Goal: Task Accomplishment & Management: Manage account settings

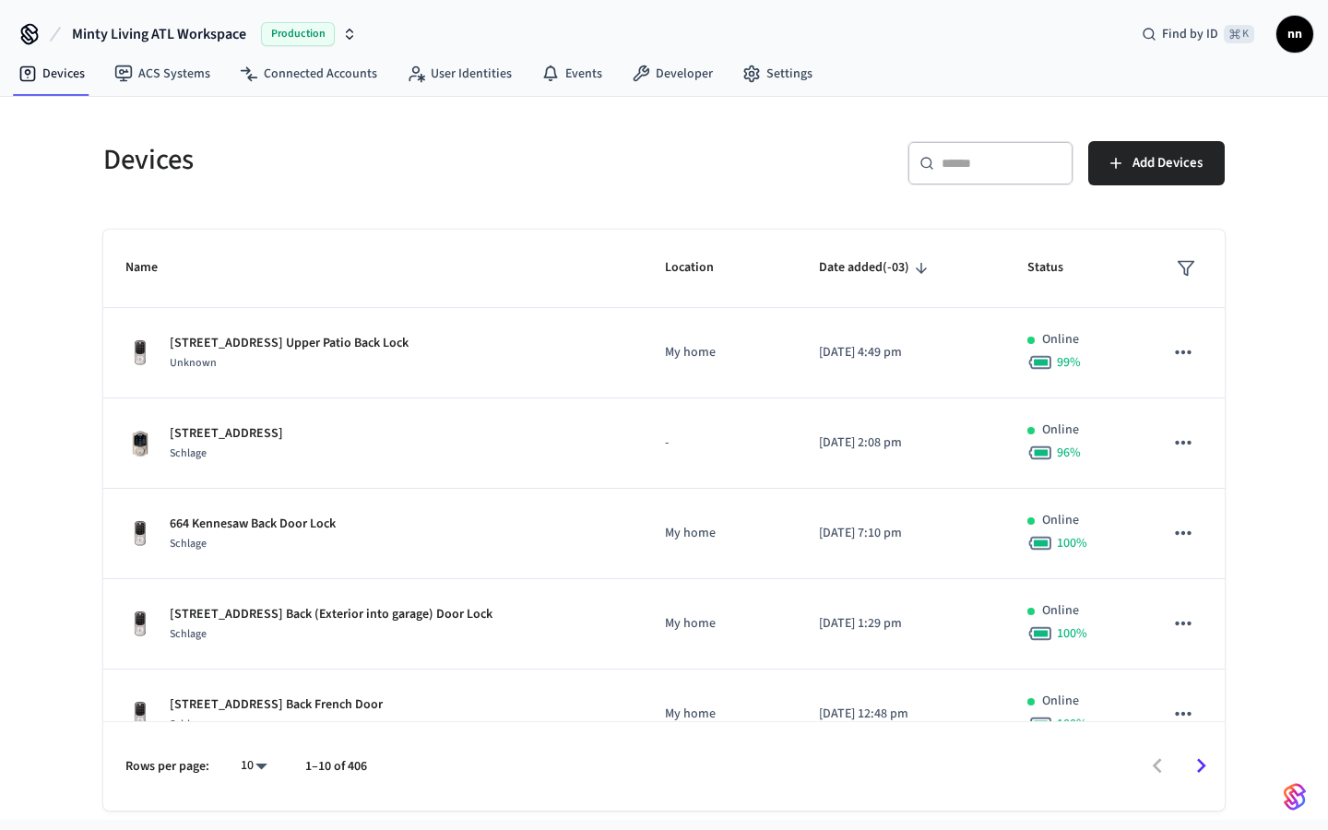
click at [955, 160] on input "text" at bounding box center [1002, 163] width 120 height 18
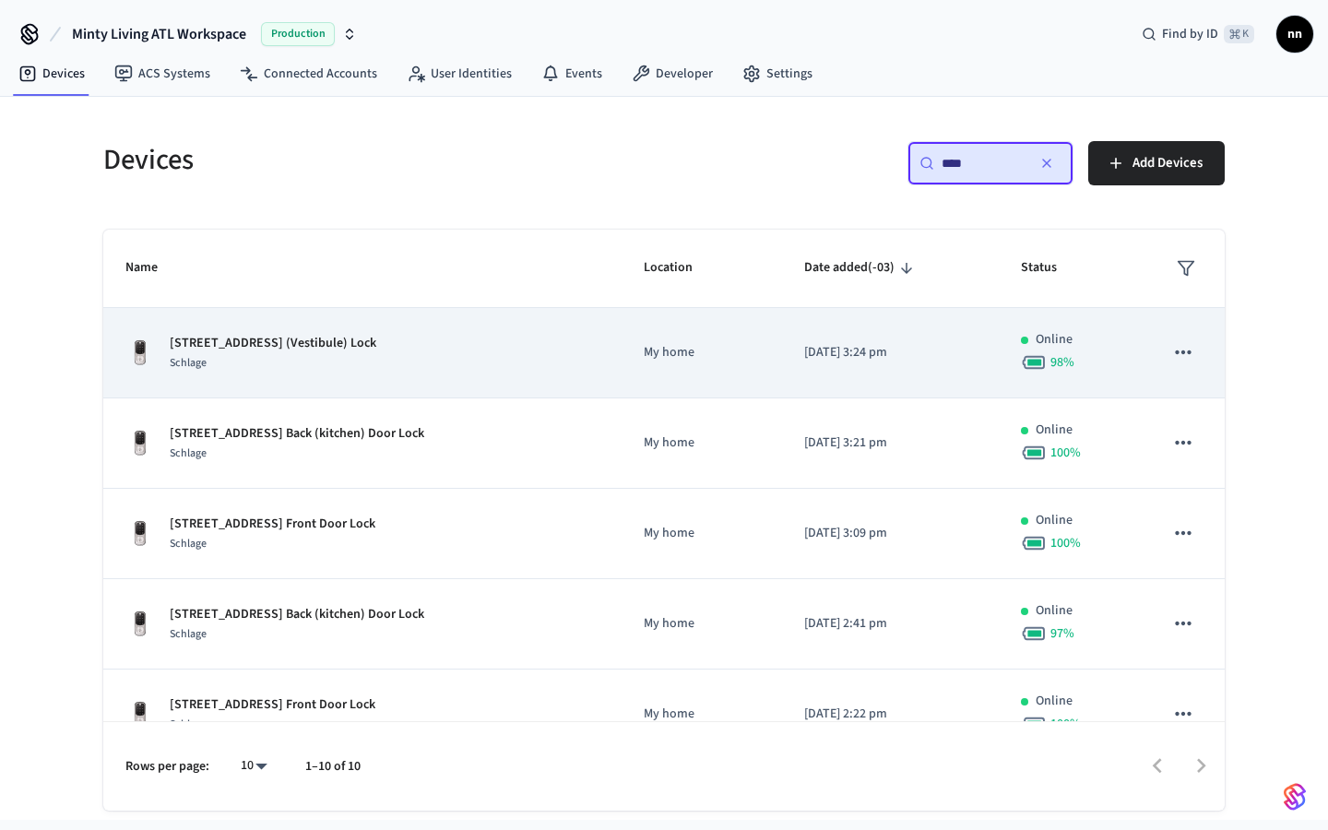
type input "****"
click at [473, 341] on div "[STREET_ADDRESS] (Vestibule) Lock Schlage" at bounding box center [362, 353] width 474 height 39
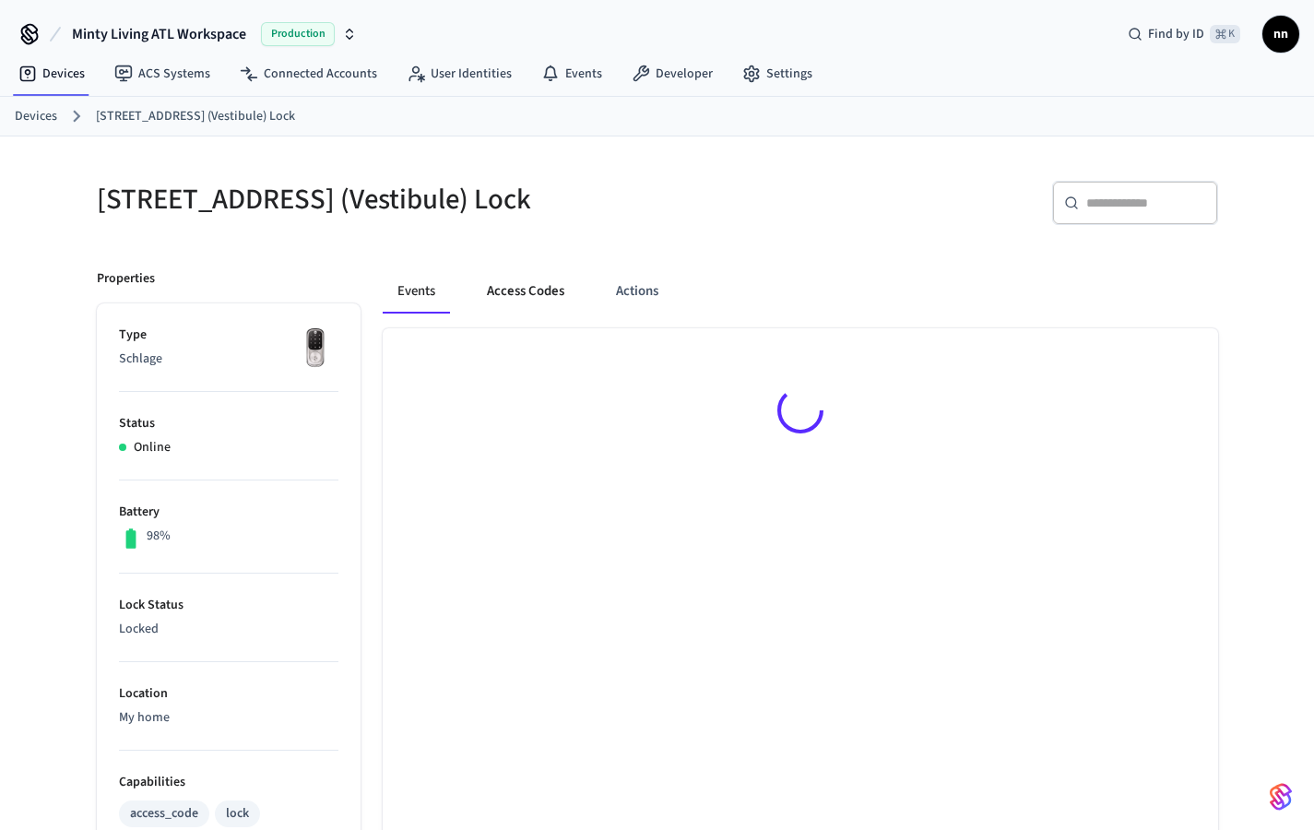
click at [527, 305] on button "Access Codes" at bounding box center [525, 291] width 107 height 44
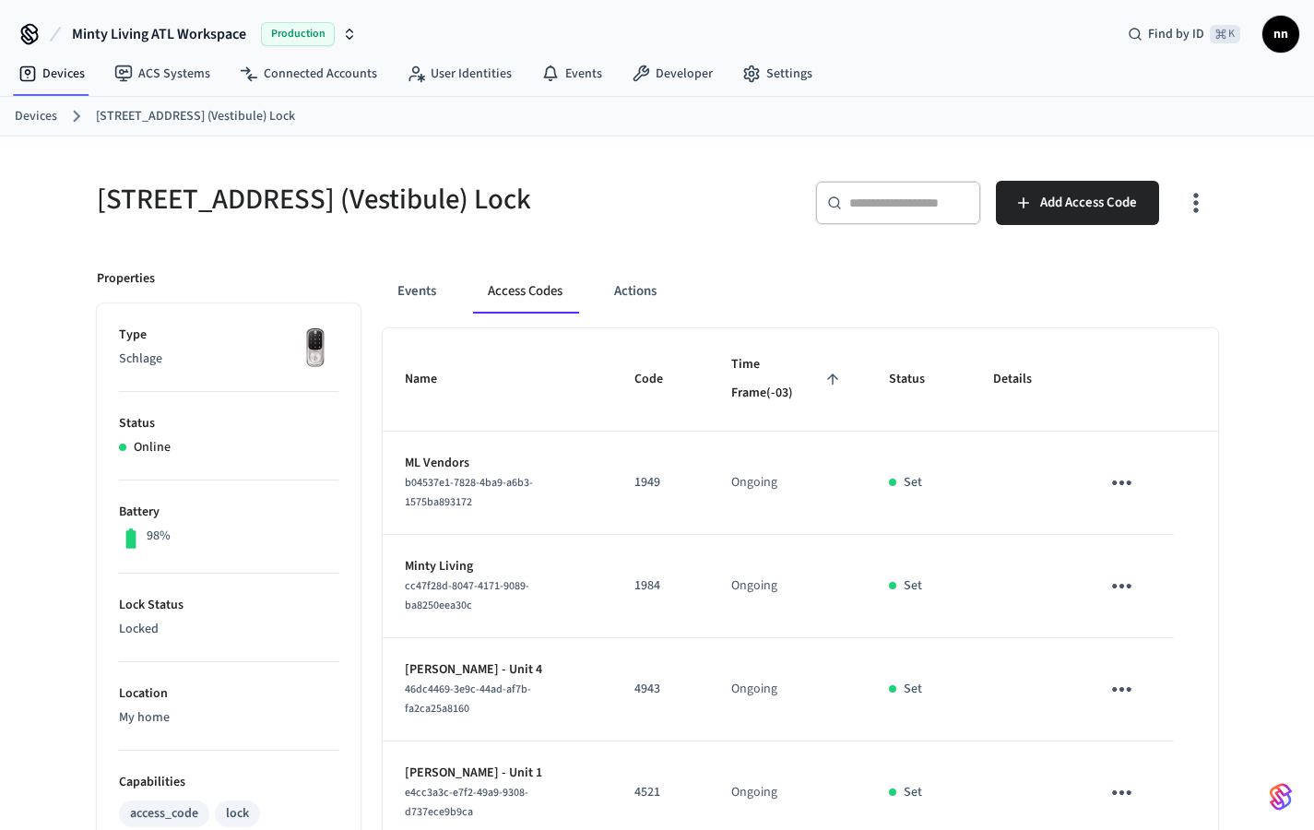
click at [53, 120] on link "Devices" at bounding box center [36, 116] width 42 height 19
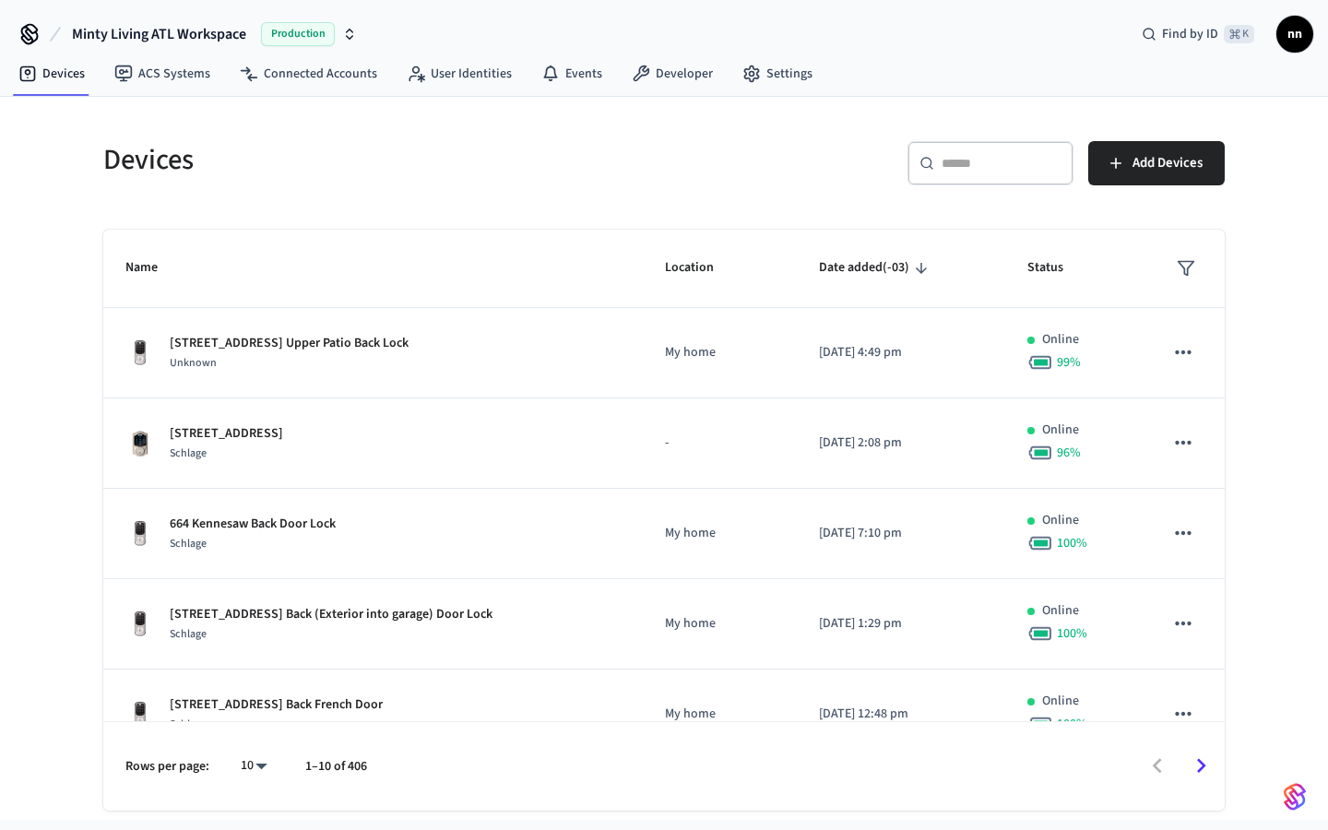
click at [979, 175] on div "​ ​" at bounding box center [991, 163] width 166 height 44
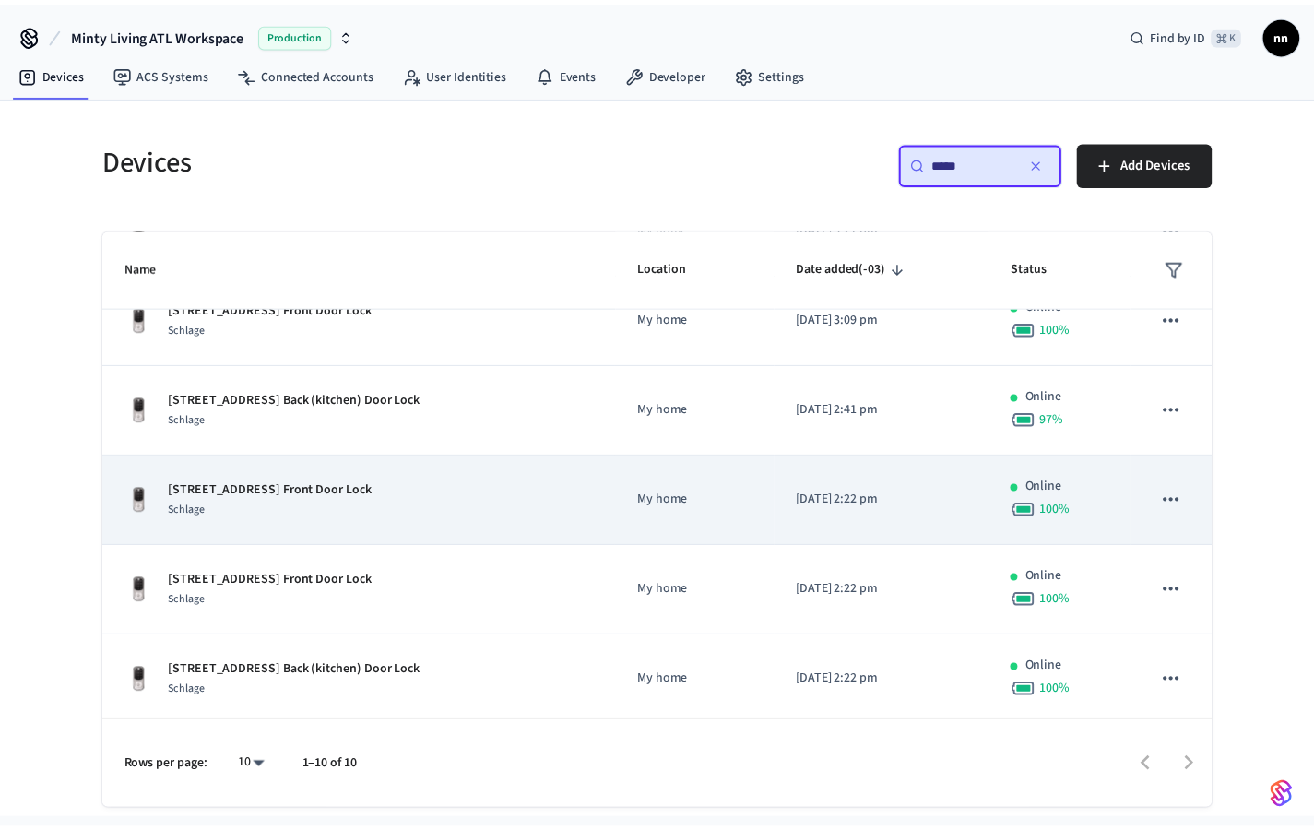
scroll to position [231, 0]
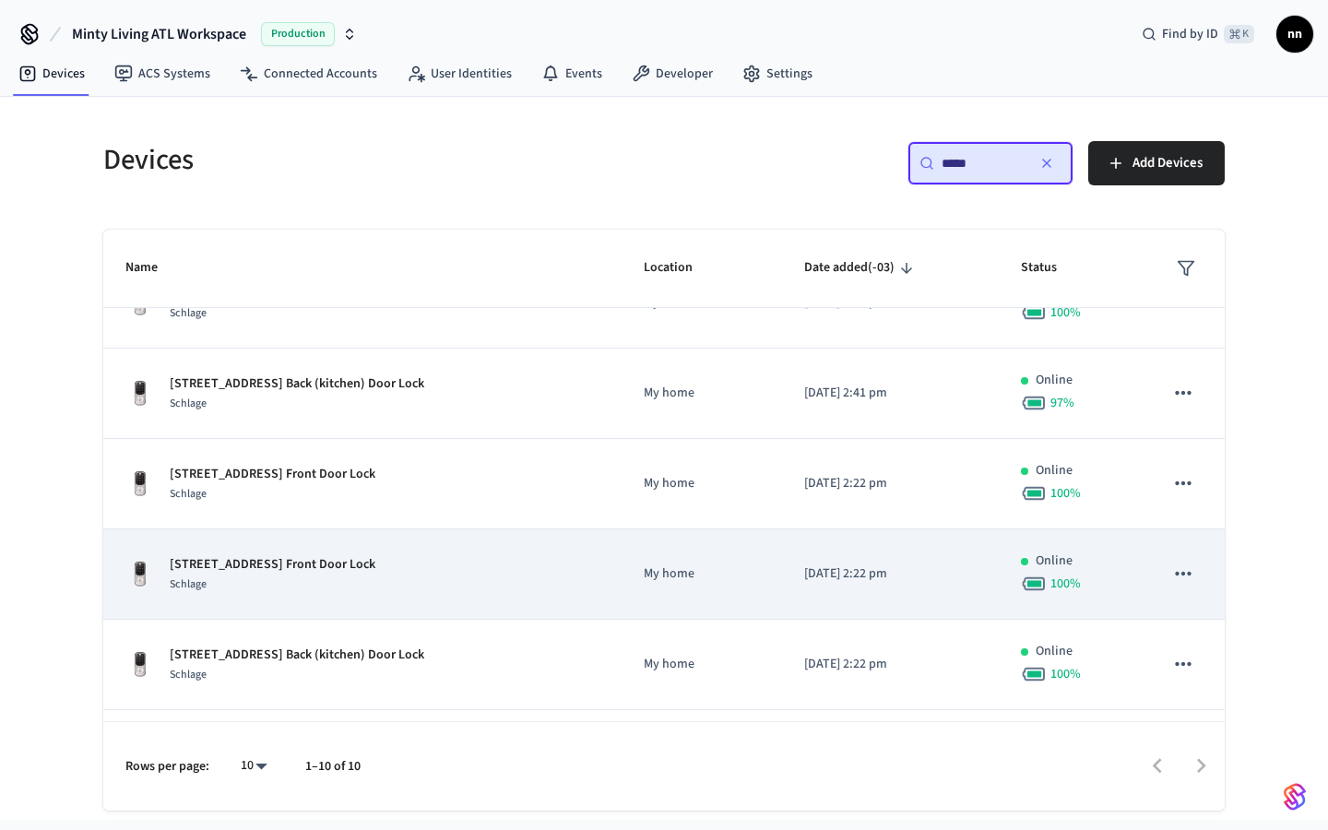
type input "****"
click at [375, 575] on div "Schlage" at bounding box center [273, 584] width 206 height 19
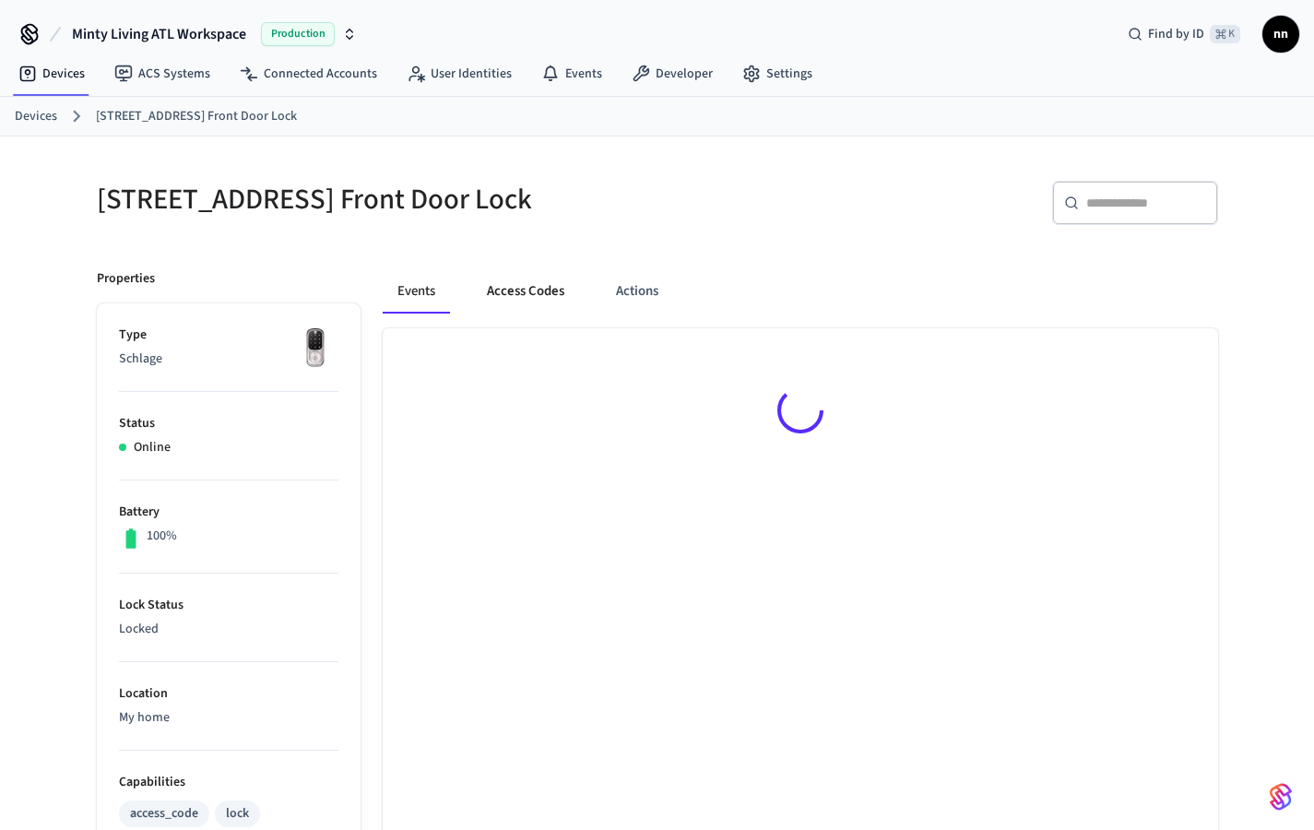
click at [515, 291] on button "Access Codes" at bounding box center [525, 291] width 107 height 44
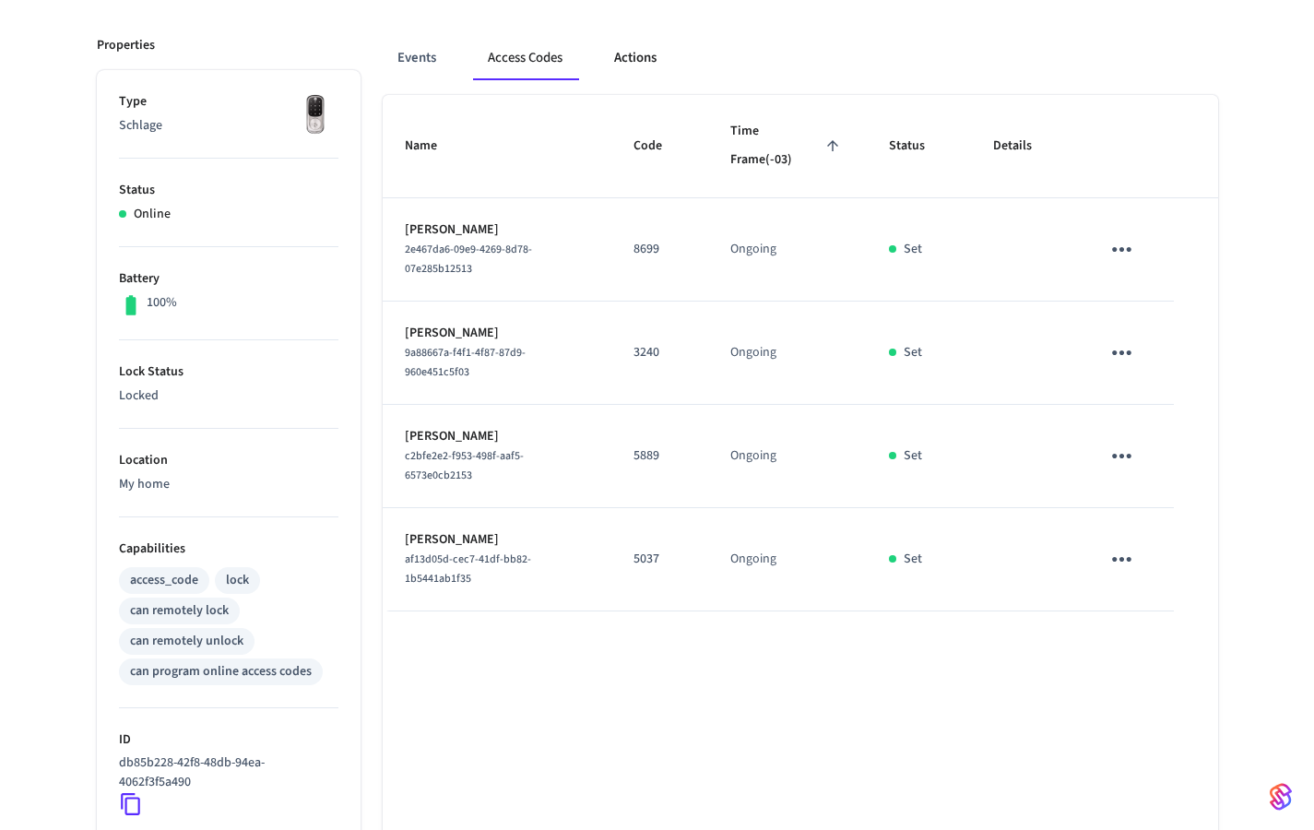
scroll to position [217, 0]
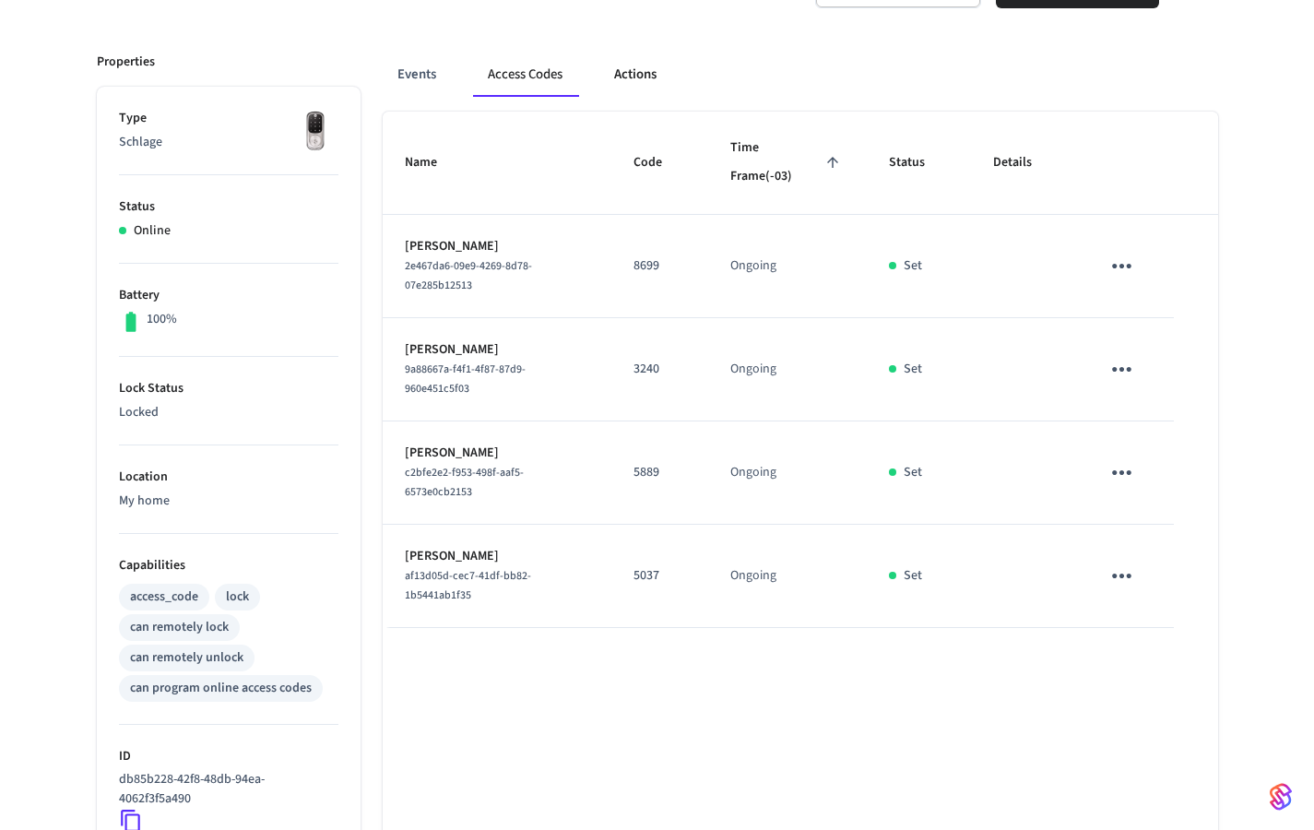
click at [651, 73] on button "Actions" at bounding box center [635, 75] width 72 height 44
